Goal: Navigation & Orientation: Find specific page/section

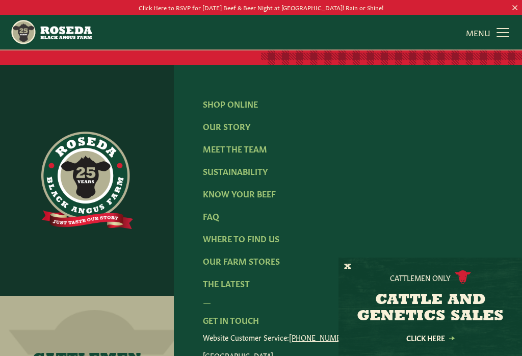
scroll to position [1506, 0]
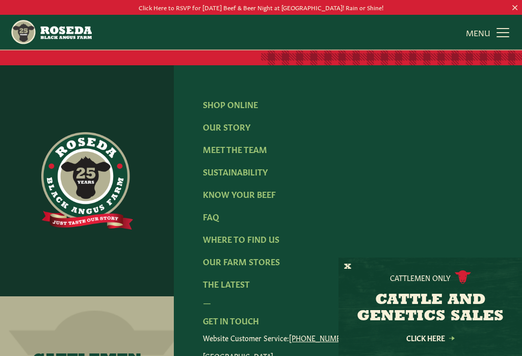
click at [216, 212] on link "FAQ" at bounding box center [211, 216] width 16 height 11
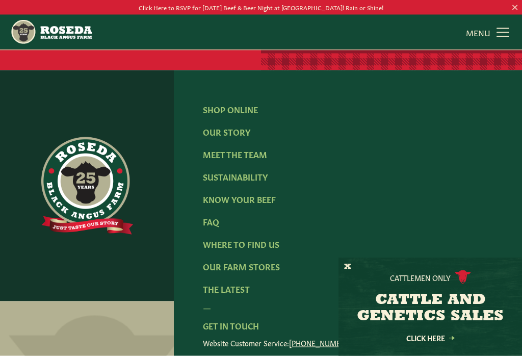
scroll to position [1629, 0]
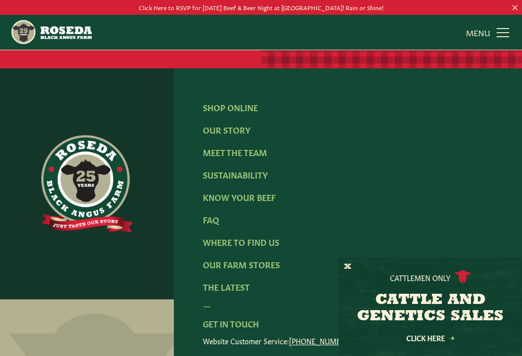
click at [266, 236] on link "Where To Find Us" at bounding box center [241, 241] width 76 height 11
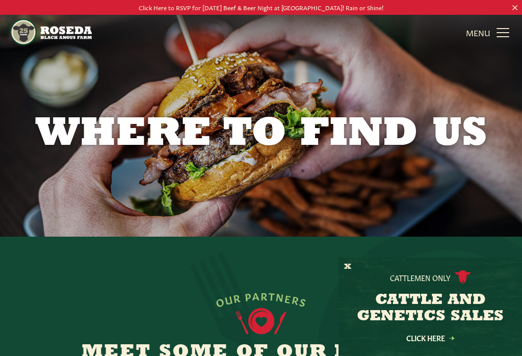
click at [433, 146] on h1 "Where to Find Us" at bounding box center [261, 134] width 522 height 41
